Goal: Transaction & Acquisition: Purchase product/service

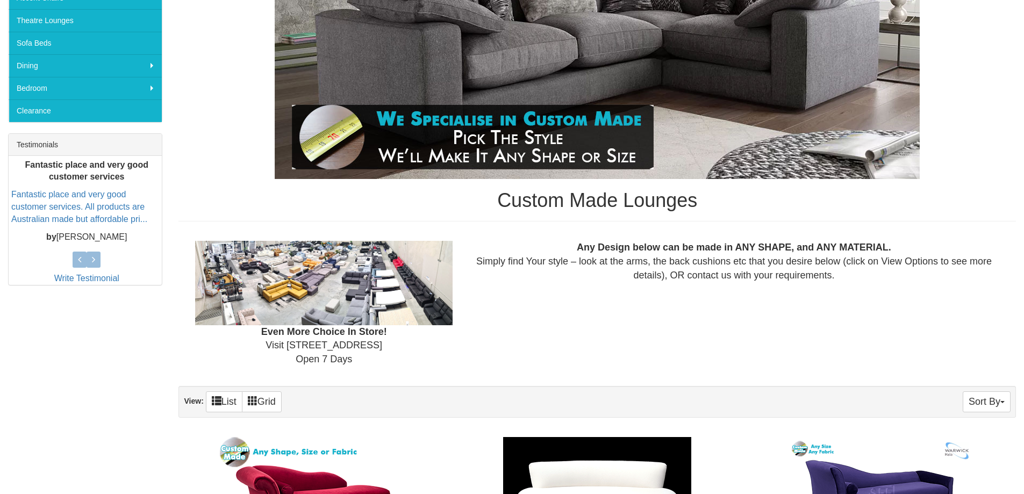
scroll to position [484, 0]
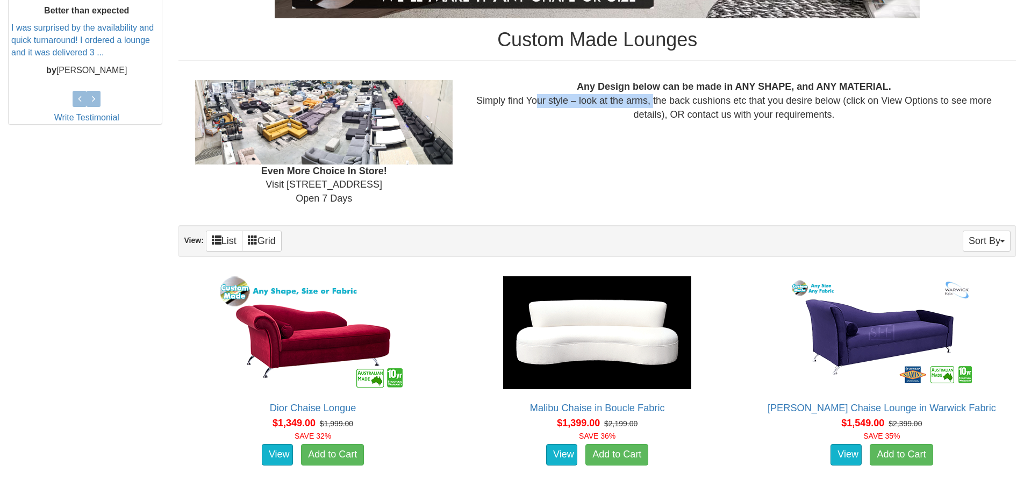
click at [651, 108] on div "Any Design below can be made in ANY SHAPE, and ANY MATERIAL. Simply find Your s…" at bounding box center [734, 100] width 547 height 41
click at [698, 119] on div "Any Design below can be made in ANY SHAPE, and ANY MATERIAL. Simply find Your s…" at bounding box center [734, 100] width 547 height 41
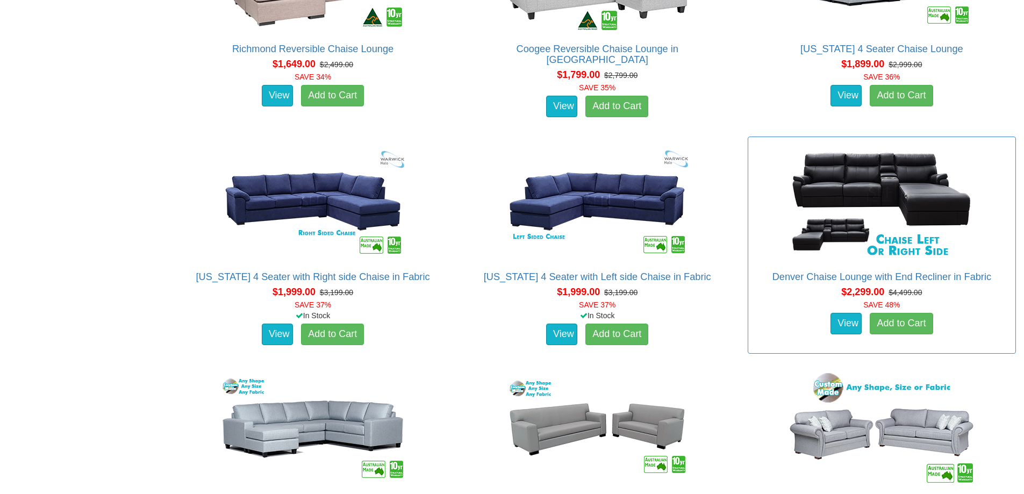
scroll to position [1075, 0]
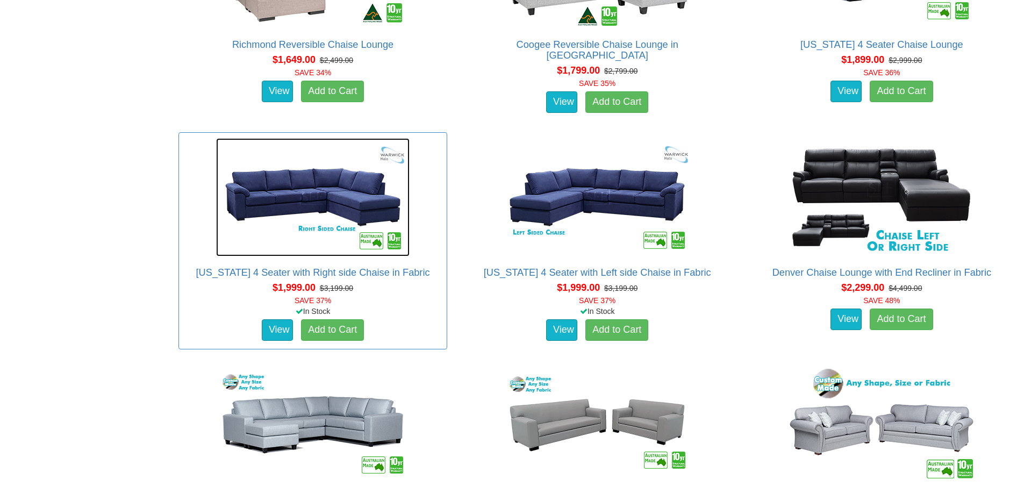
click at [320, 192] on img at bounding box center [313, 197] width 194 height 118
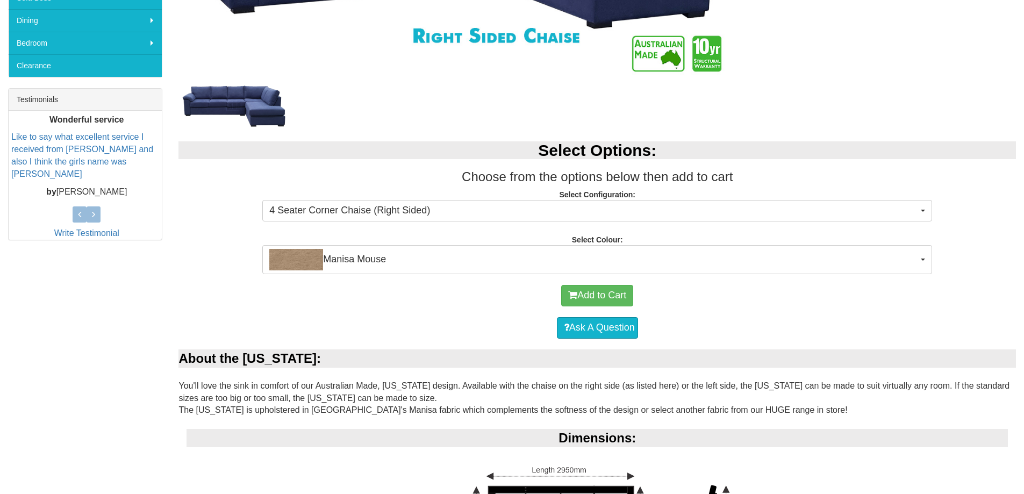
scroll to position [430, 0]
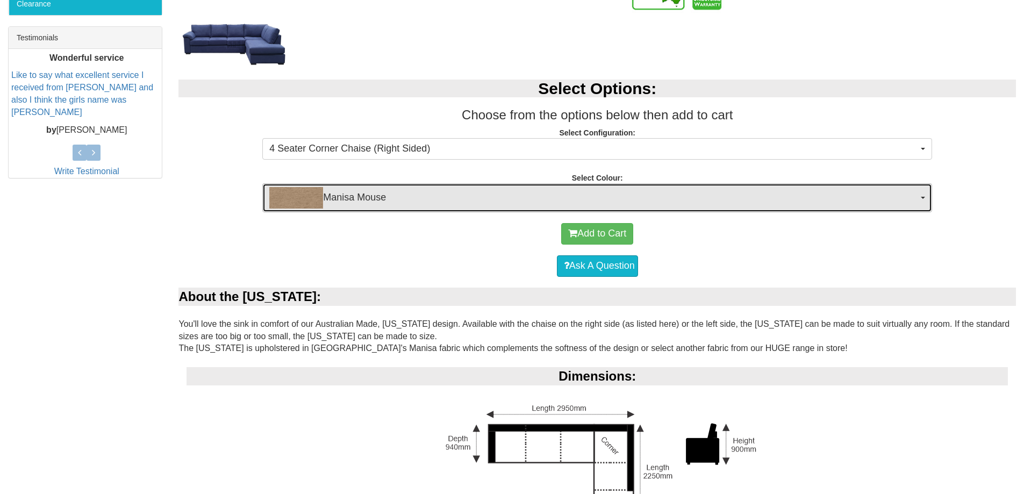
click at [306, 199] on img "button" at bounding box center [296, 198] width 54 height 22
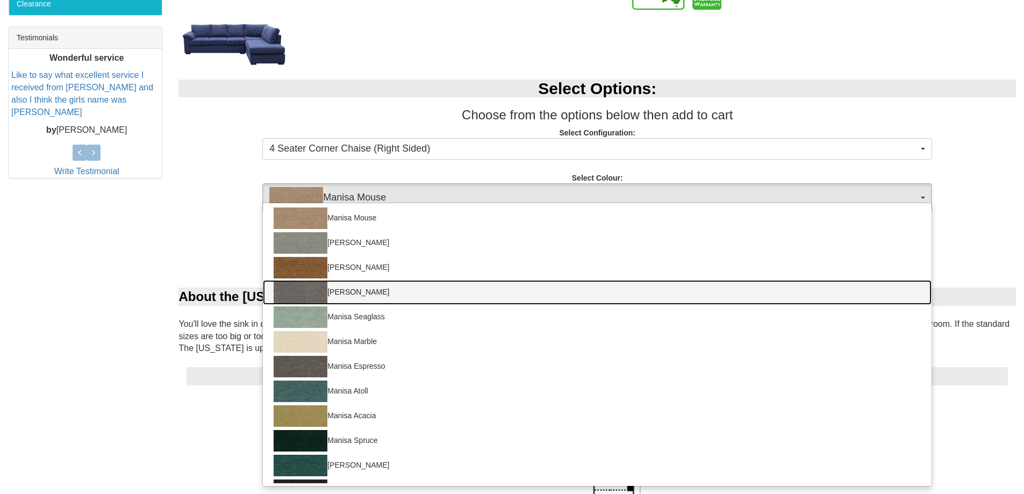
click at [351, 295] on link "Manisa Stone" at bounding box center [597, 292] width 669 height 25
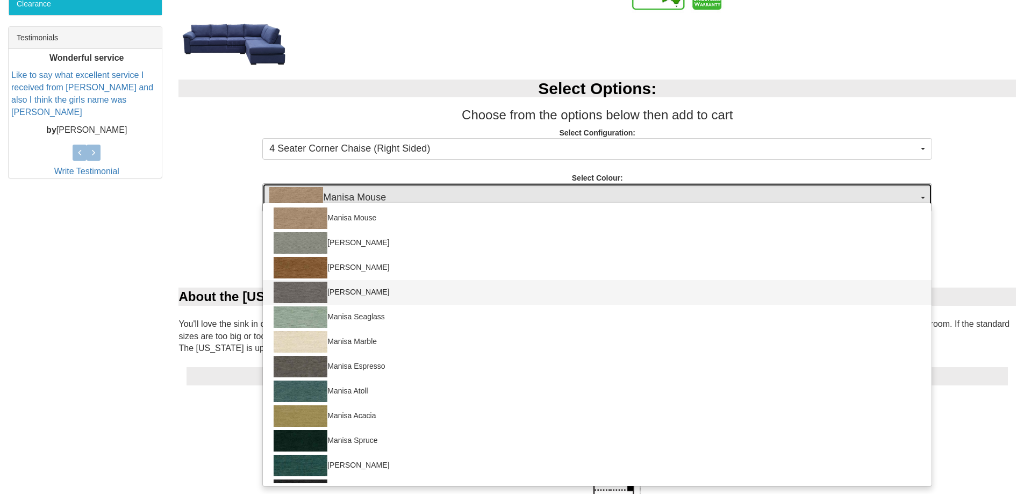
select select "1518"
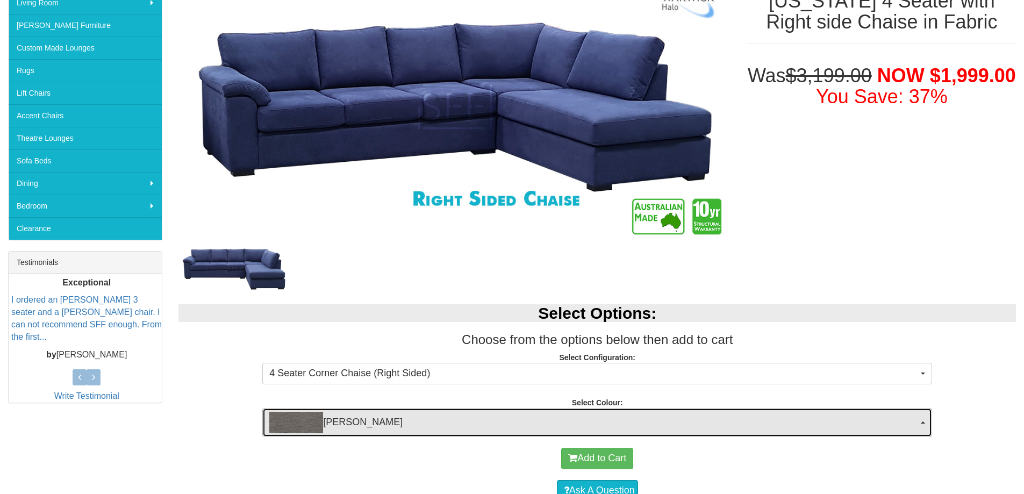
scroll to position [0, 0]
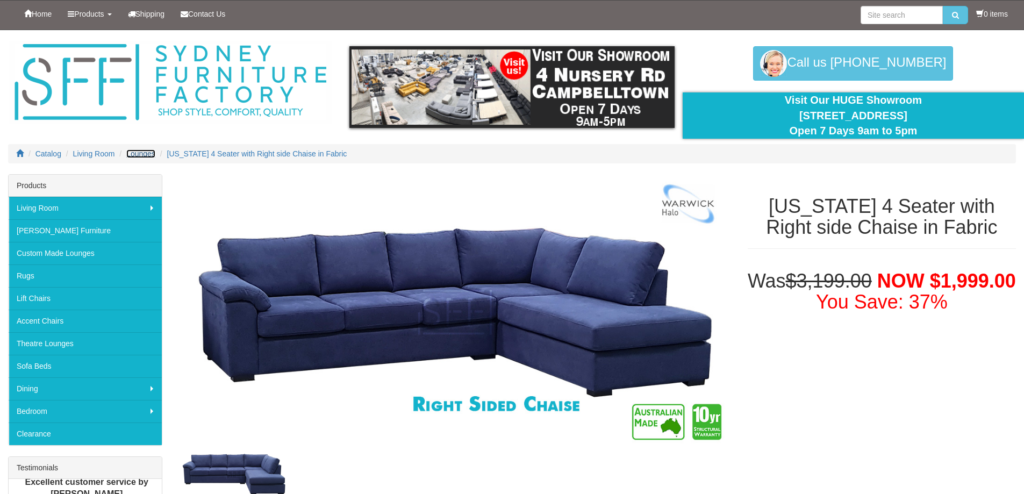
click at [144, 154] on span "Lounges" at bounding box center [140, 153] width 29 height 9
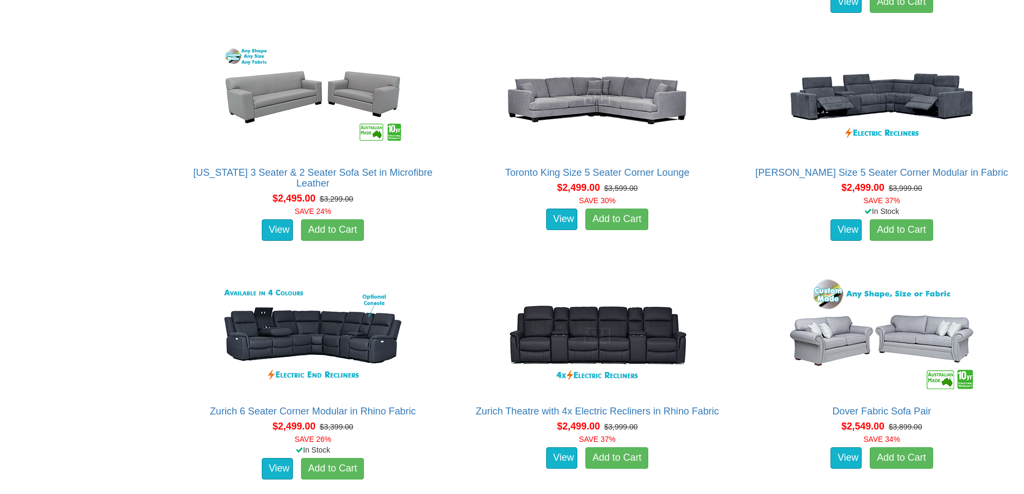
scroll to position [2258, 0]
